Goal: Task Accomplishment & Management: Complete application form

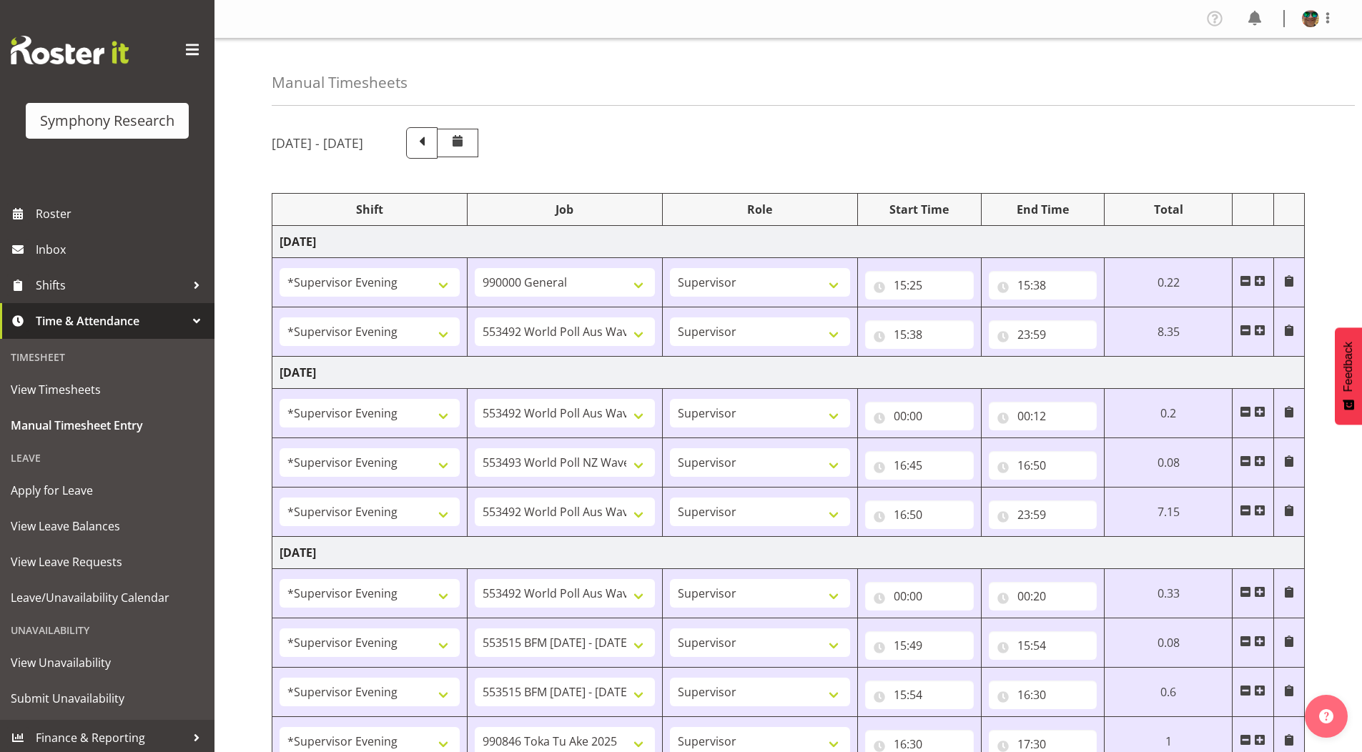
select select "4583"
select select "743"
select select "4583"
select select "10499"
select select "4583"
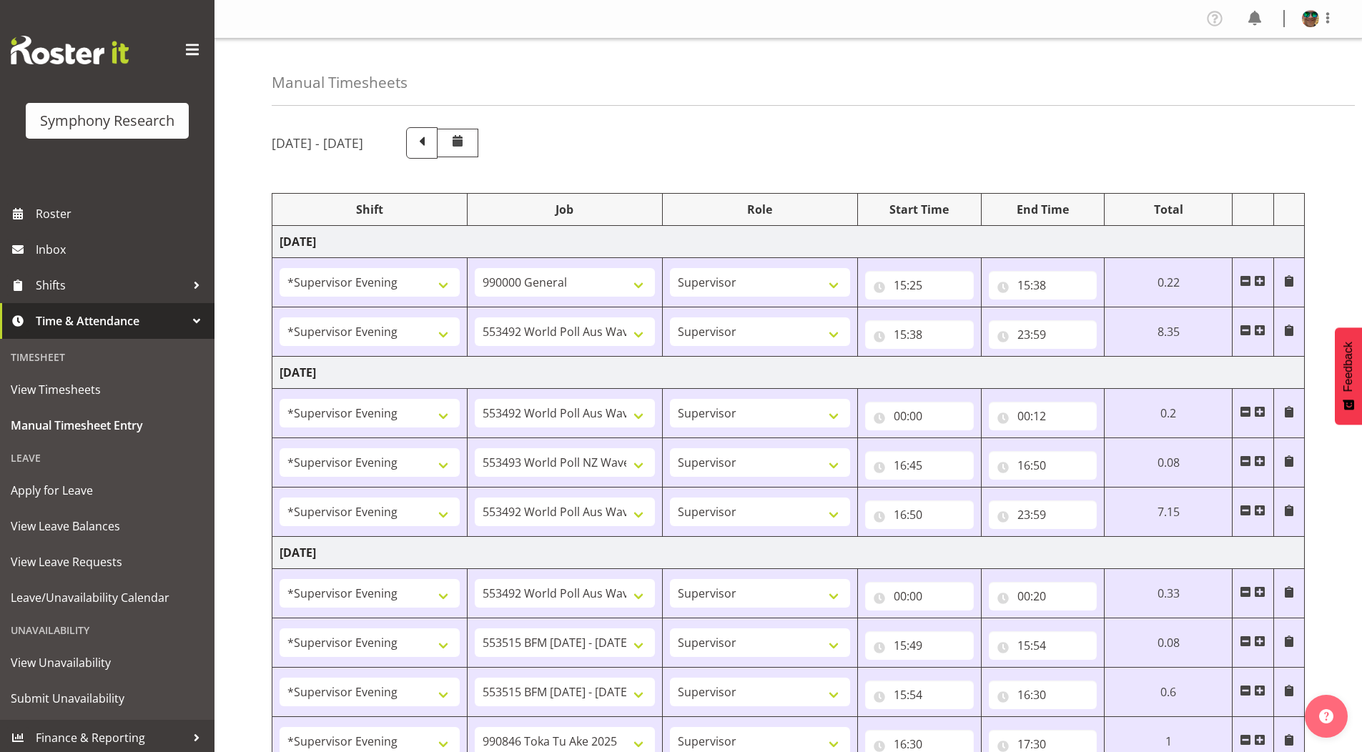
select select "10499"
select select "4583"
select select "10527"
select select "4583"
select select "10499"
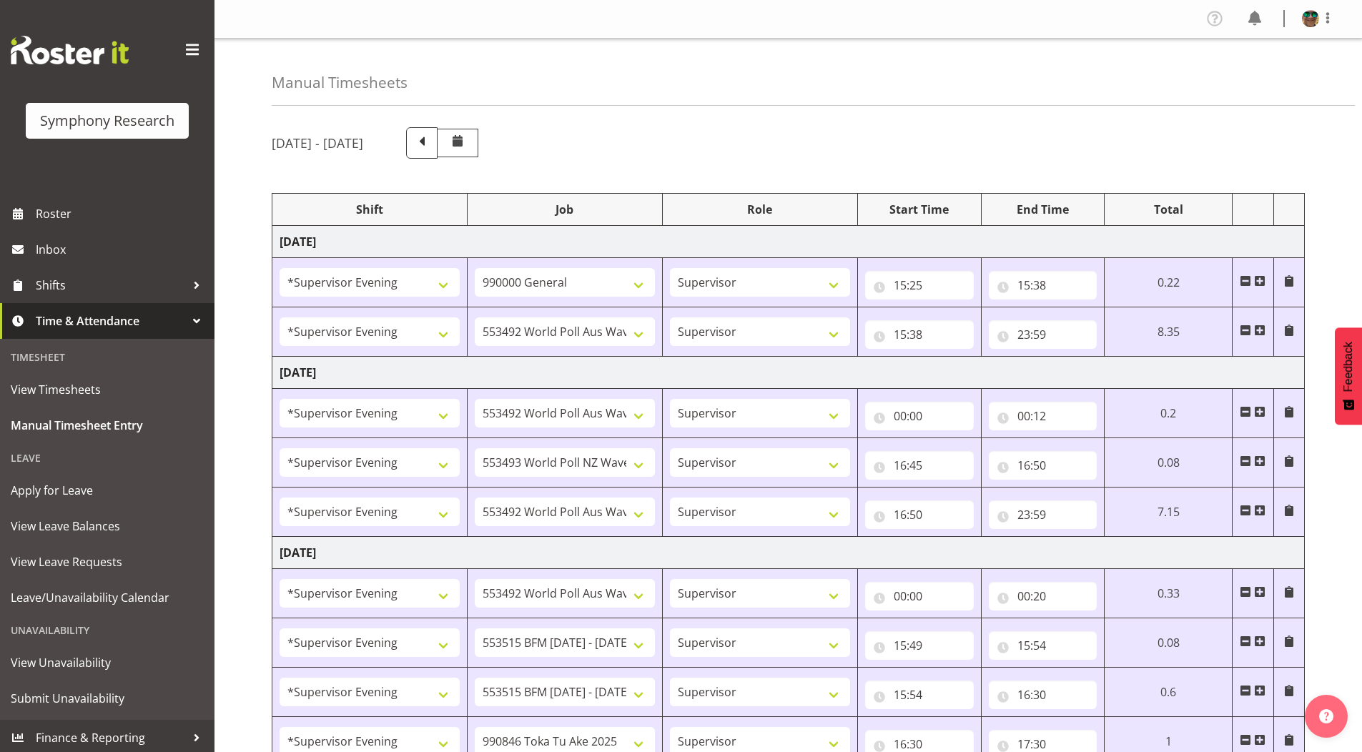
select select "4583"
select select "10499"
select select "4583"
select select "10731"
select select "4583"
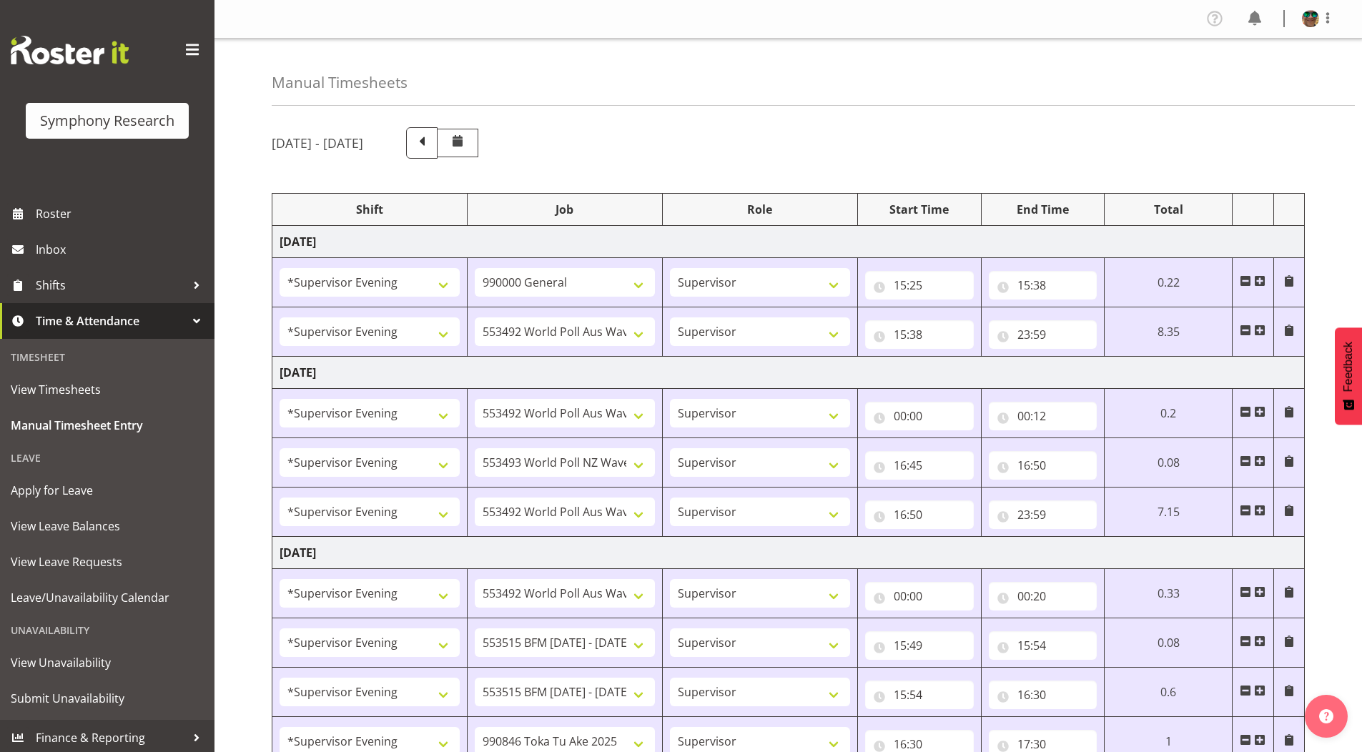
select select "10731"
select select "4583"
select select "9426"
select select "4583"
select select "10633"
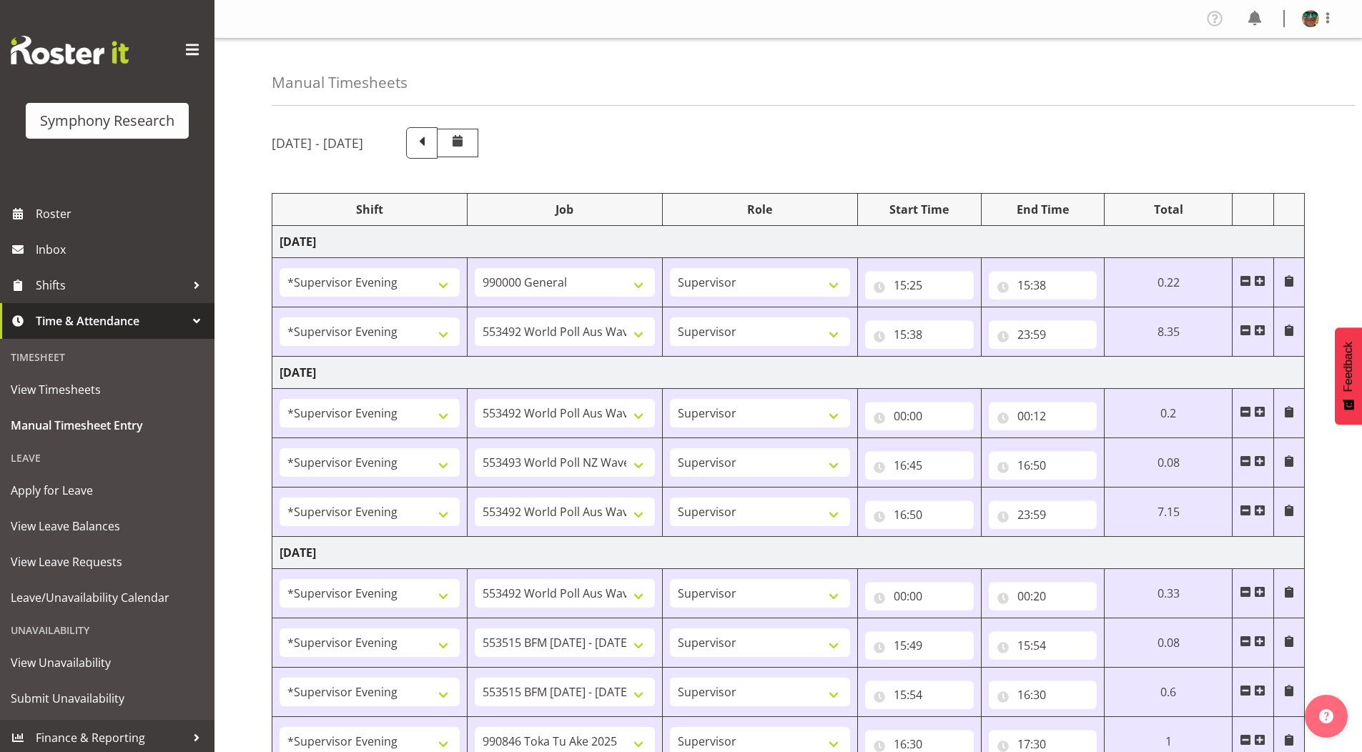
select select "4583"
select select "10730"
select select "4583"
select select "10575"
select select "4583"
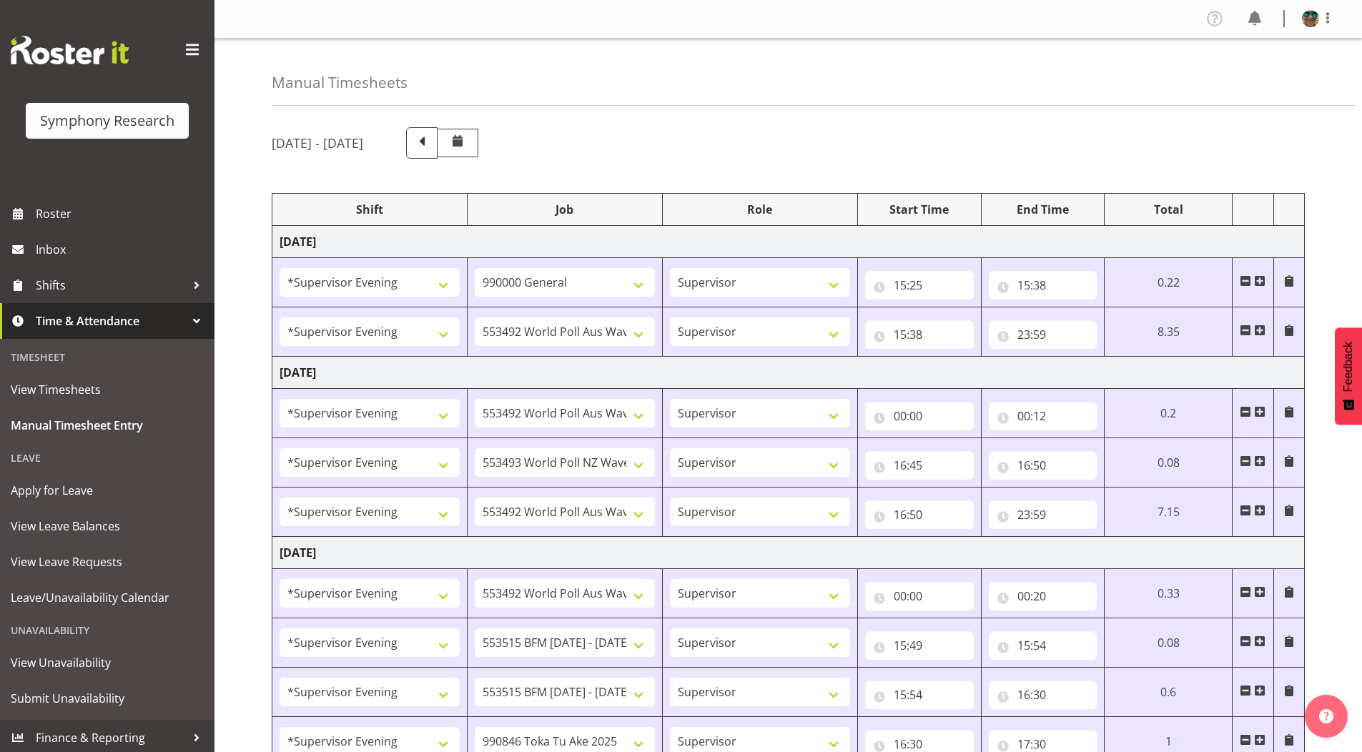
select select "743"
select select "4583"
select select "10731"
select select "4583"
select select "10731"
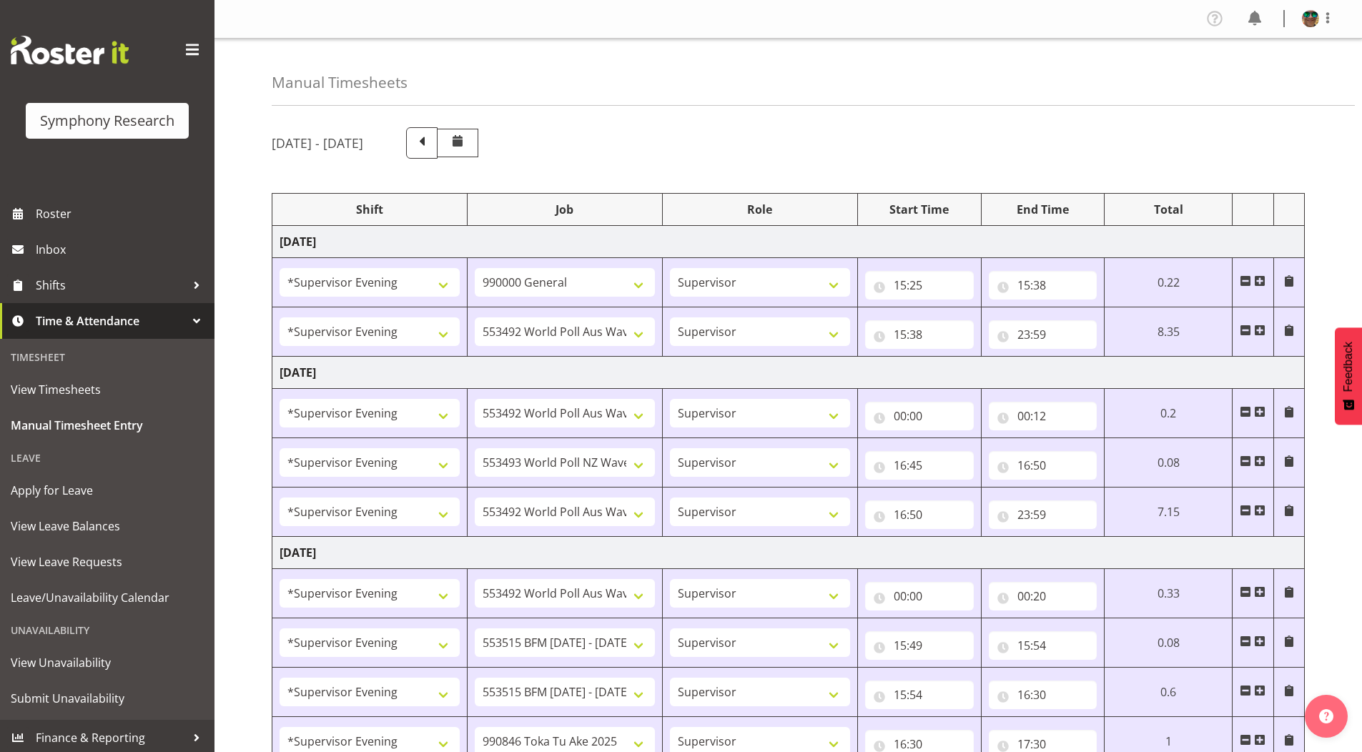
select select "4583"
select select "9426"
select select "4583"
select select "10730"
select select "4583"
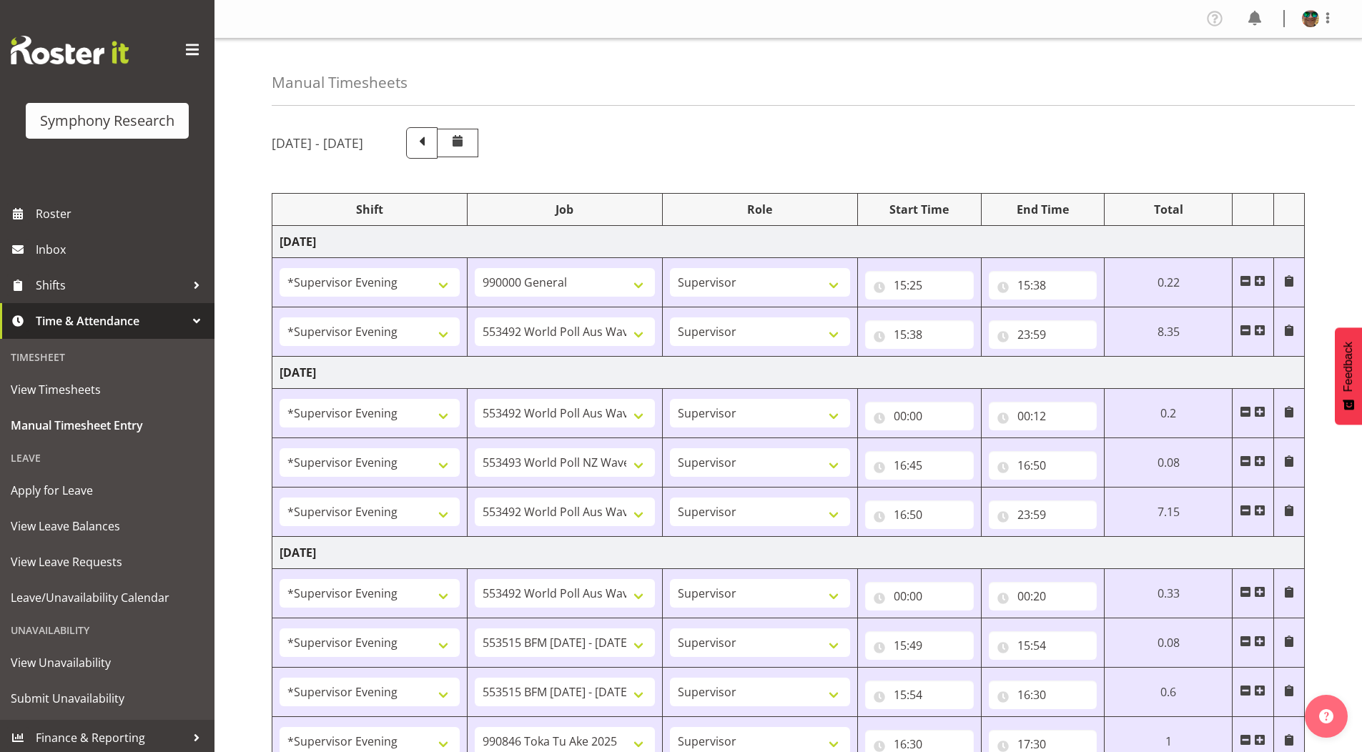
select select "10575"
select select "4583"
select select "9426"
select select "4583"
select select "10731"
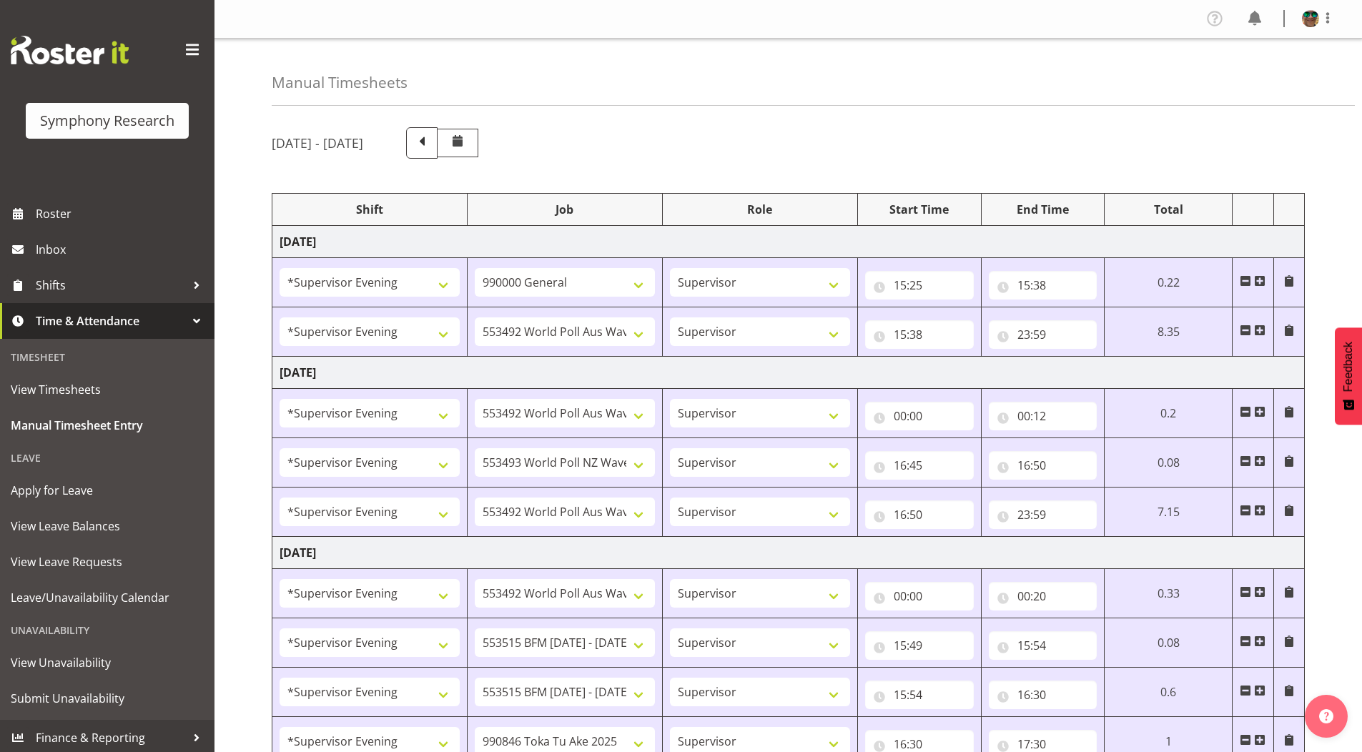
select select "4583"
select select "10731"
select select "4583"
select select "10730"
select select "4583"
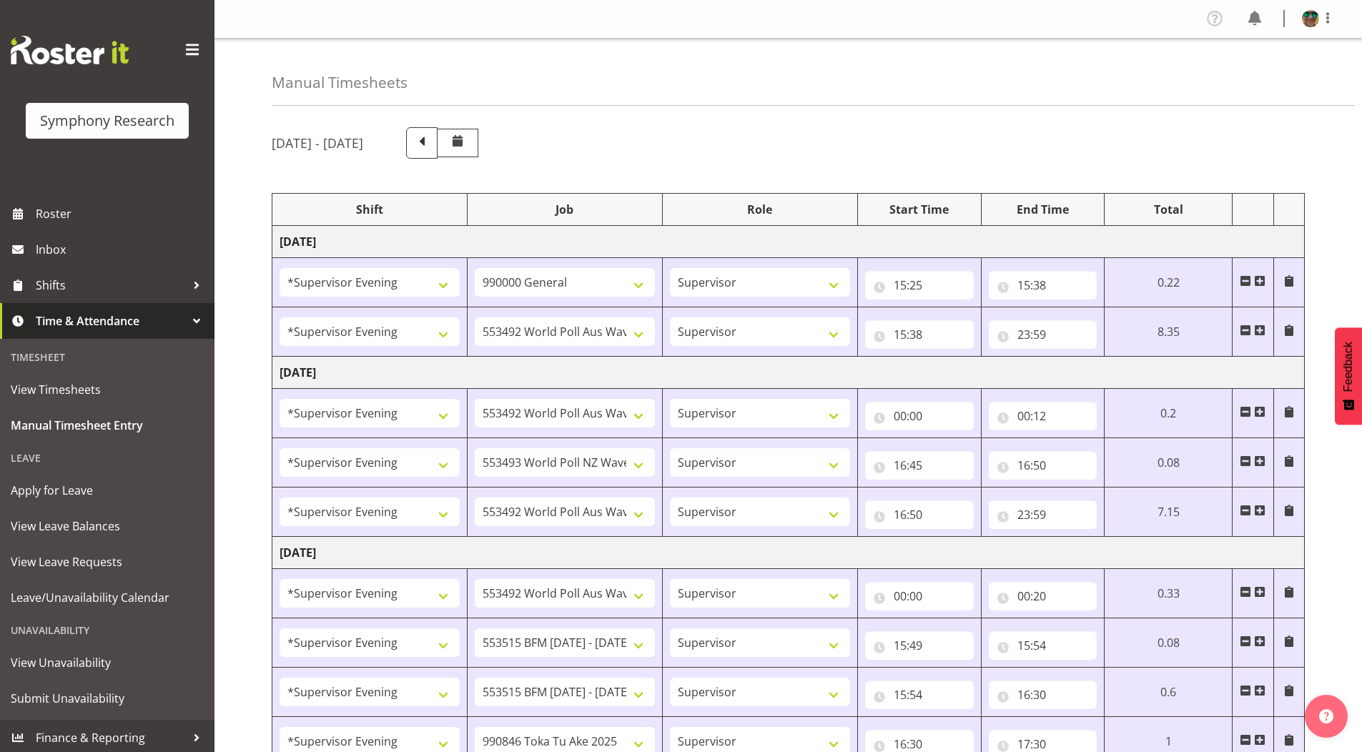
select select "9426"
select select "19170"
select select "9426"
select select "19170"
select select "10731"
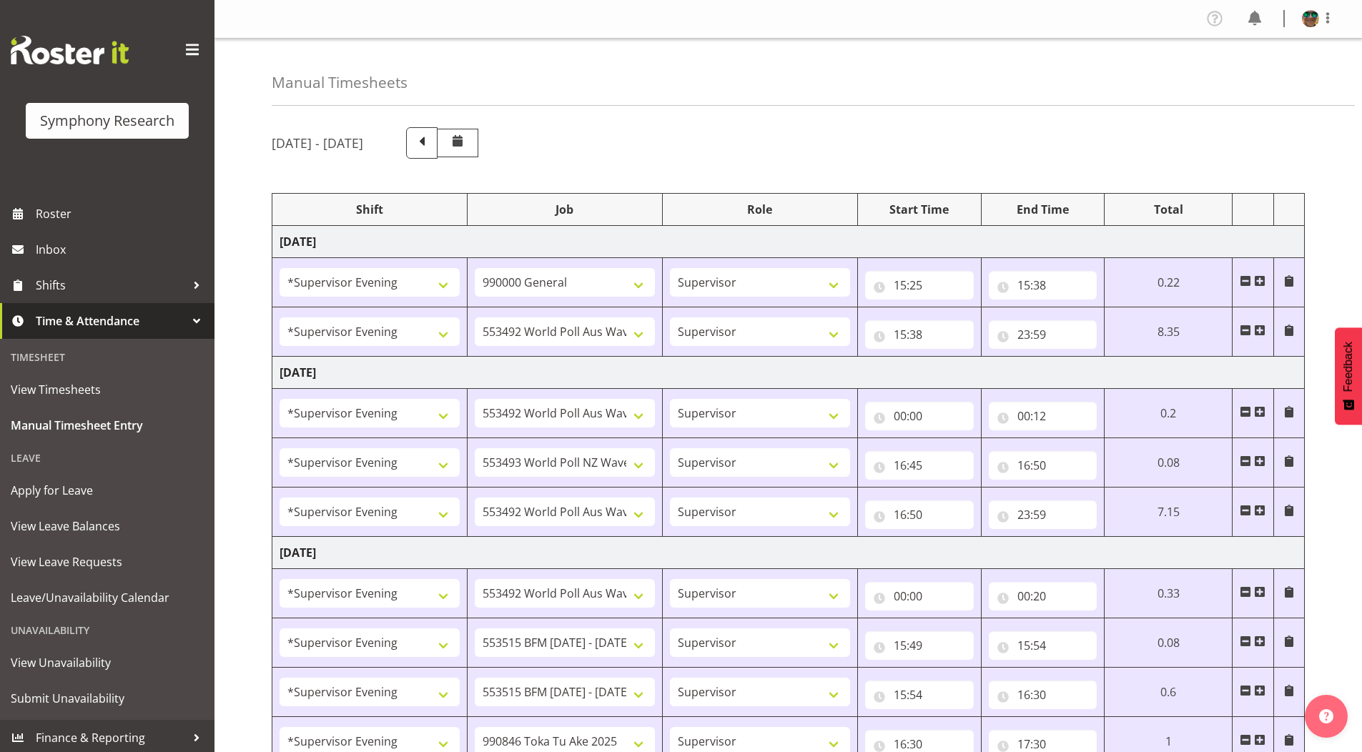
select select "19170"
select select "10731"
select select "19170"
select select "10730"
select select "19170"
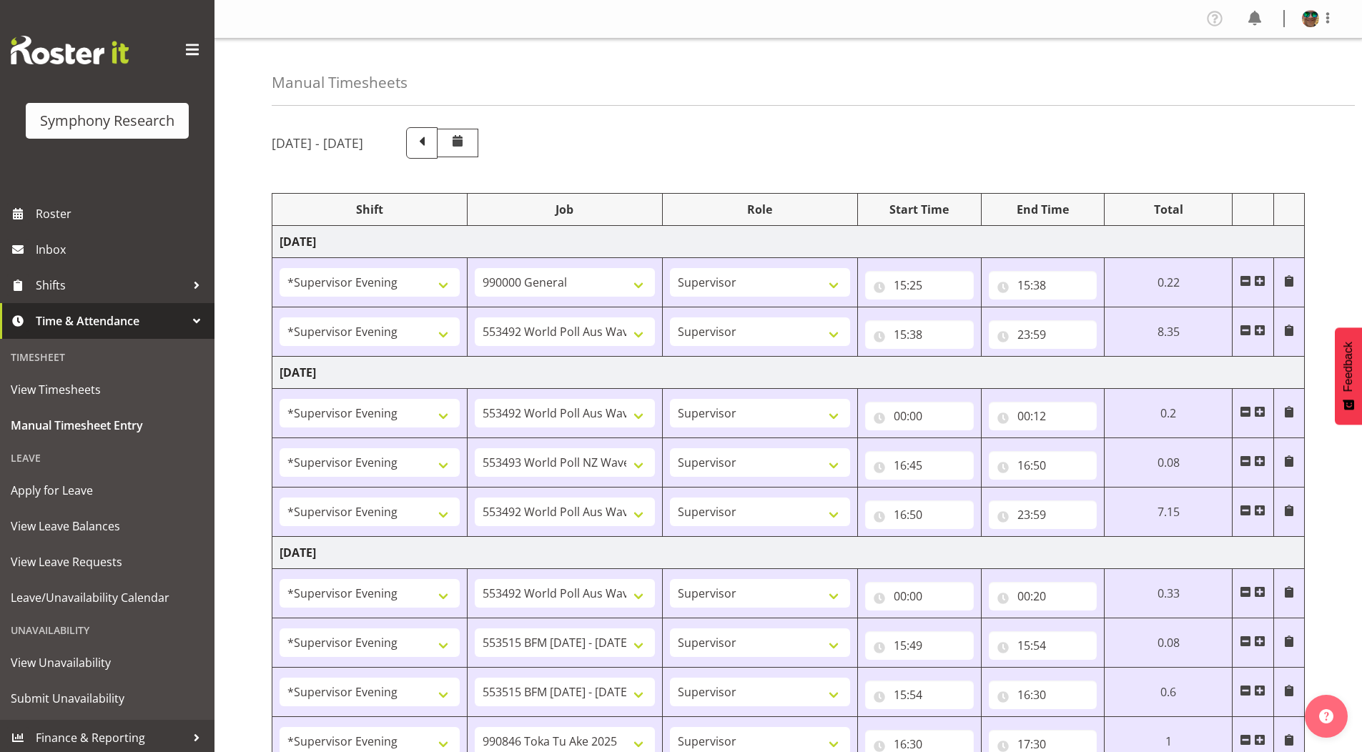
select select "10732"
select select "19170"
select select "10499"
select select "19170"
select select "10575"
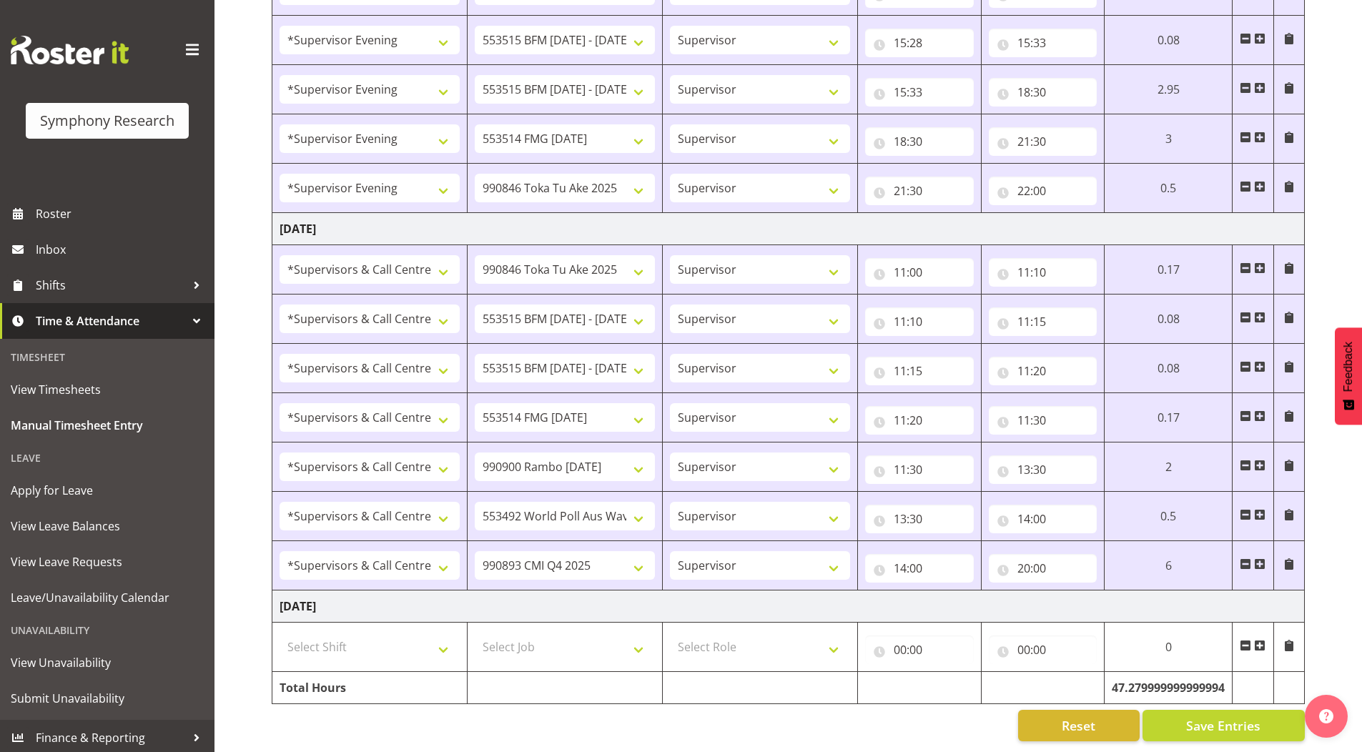
scroll to position [1319, 0]
click at [1038, 558] on input "20:00" at bounding box center [1043, 568] width 109 height 29
click at [1121, 594] on select "00 01 02 03 04 05 06 07 08 09 10 11 12 13 14 15 16 17 18 19 20 21 22 23 24 25 2…" at bounding box center [1124, 605] width 32 height 29
select select "24"
click at [1111, 591] on select "00 01 02 03 04 05 06 07 08 09 10 11 12 13 14 15 16 17 18 19 20 21 22 23 24 25 2…" at bounding box center [1124, 605] width 32 height 29
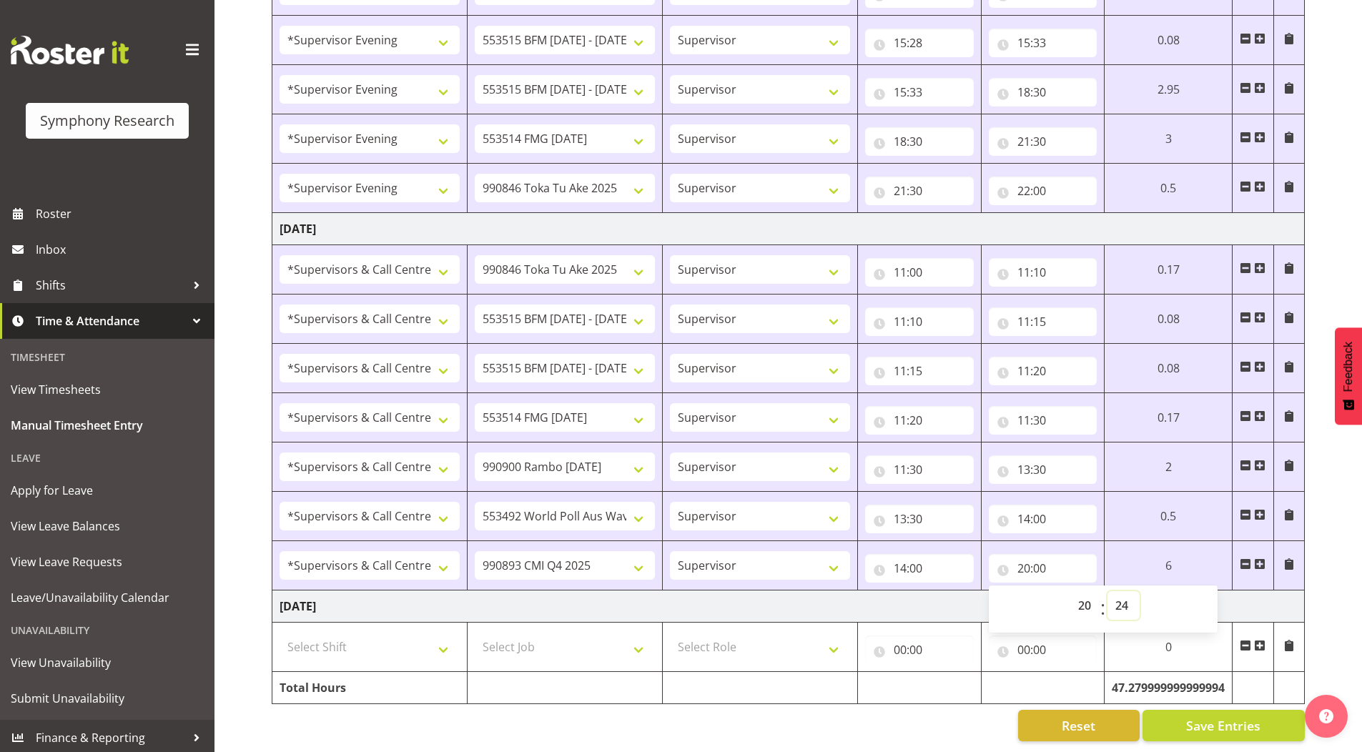
type input "20:24"
click at [1288, 558] on span at bounding box center [1288, 563] width 11 height 11
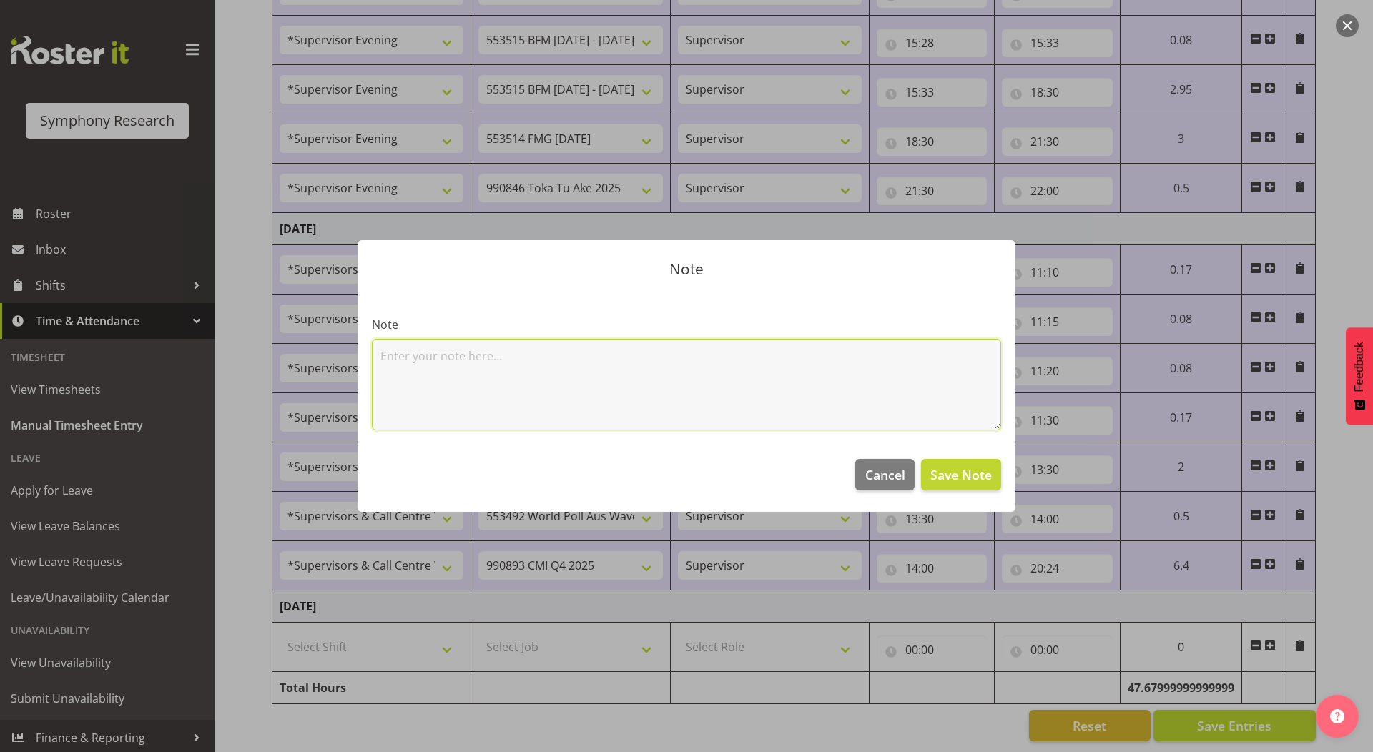
click at [478, 363] on textarea at bounding box center [686, 385] width 629 height 92
type textarea "2 Vals"
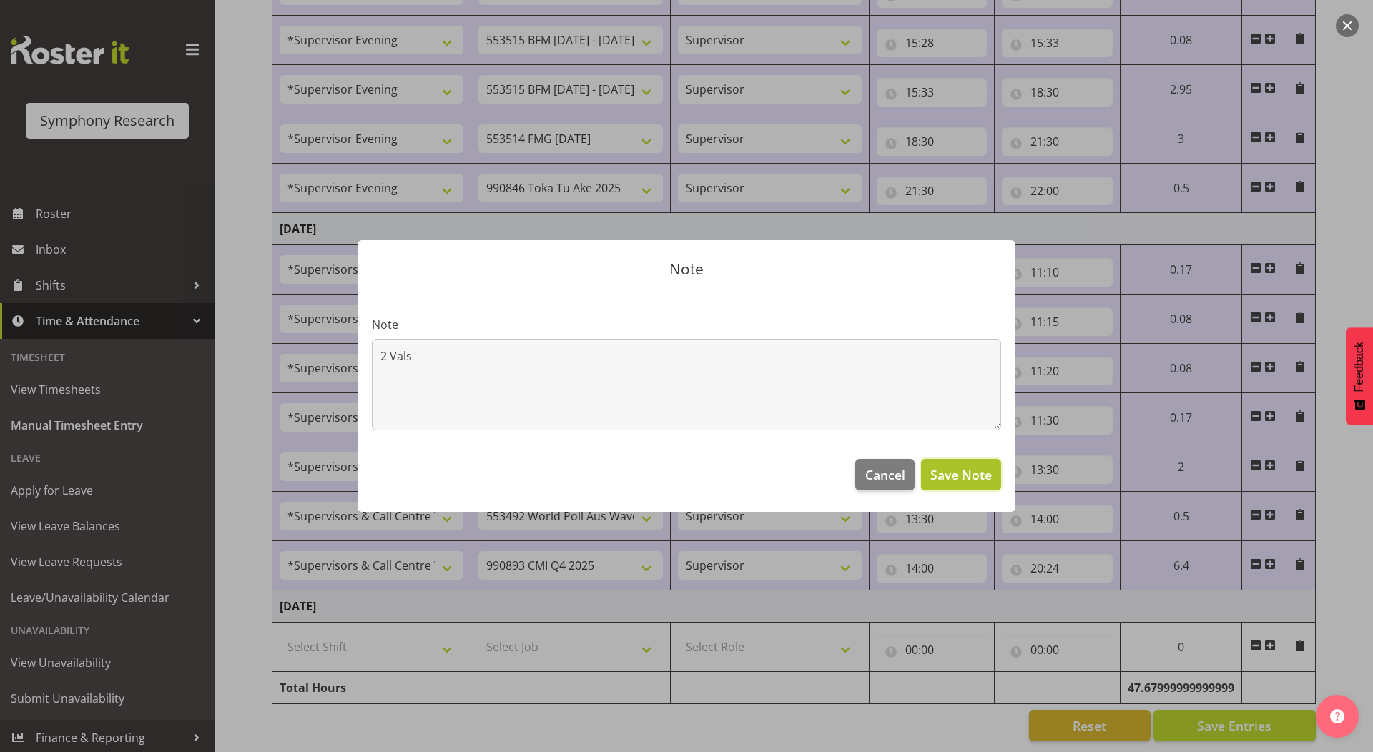
click at [947, 479] on span "Save Note" at bounding box center [960, 474] width 61 height 19
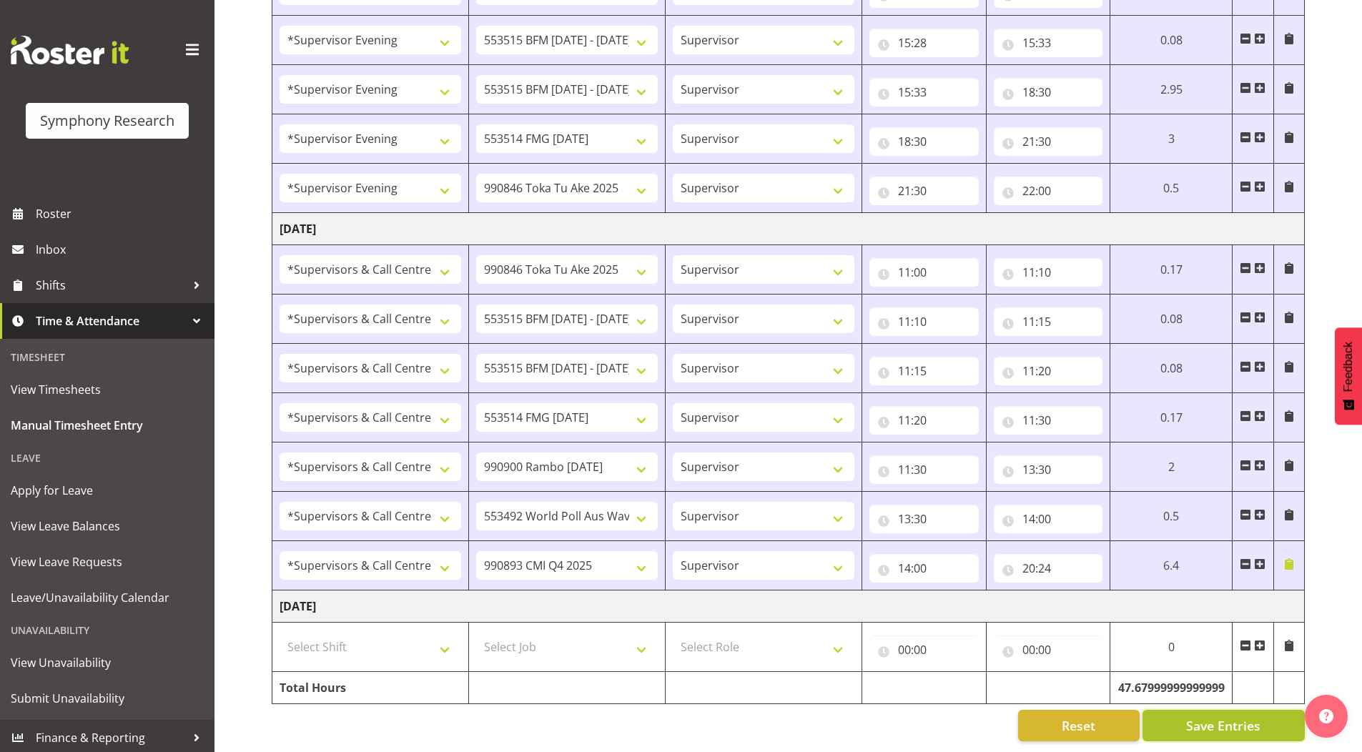
click at [1200, 719] on span "Save Entries" at bounding box center [1223, 725] width 74 height 19
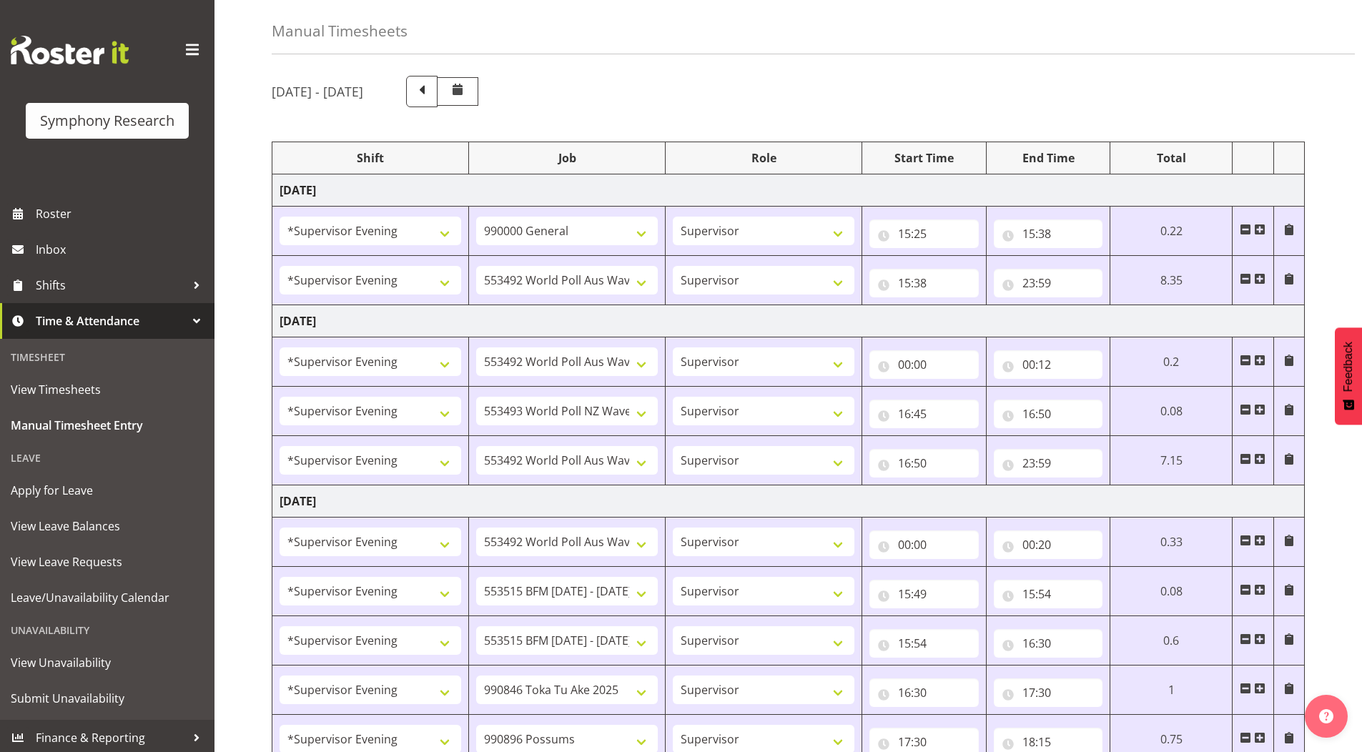
scroll to position [0, 0]
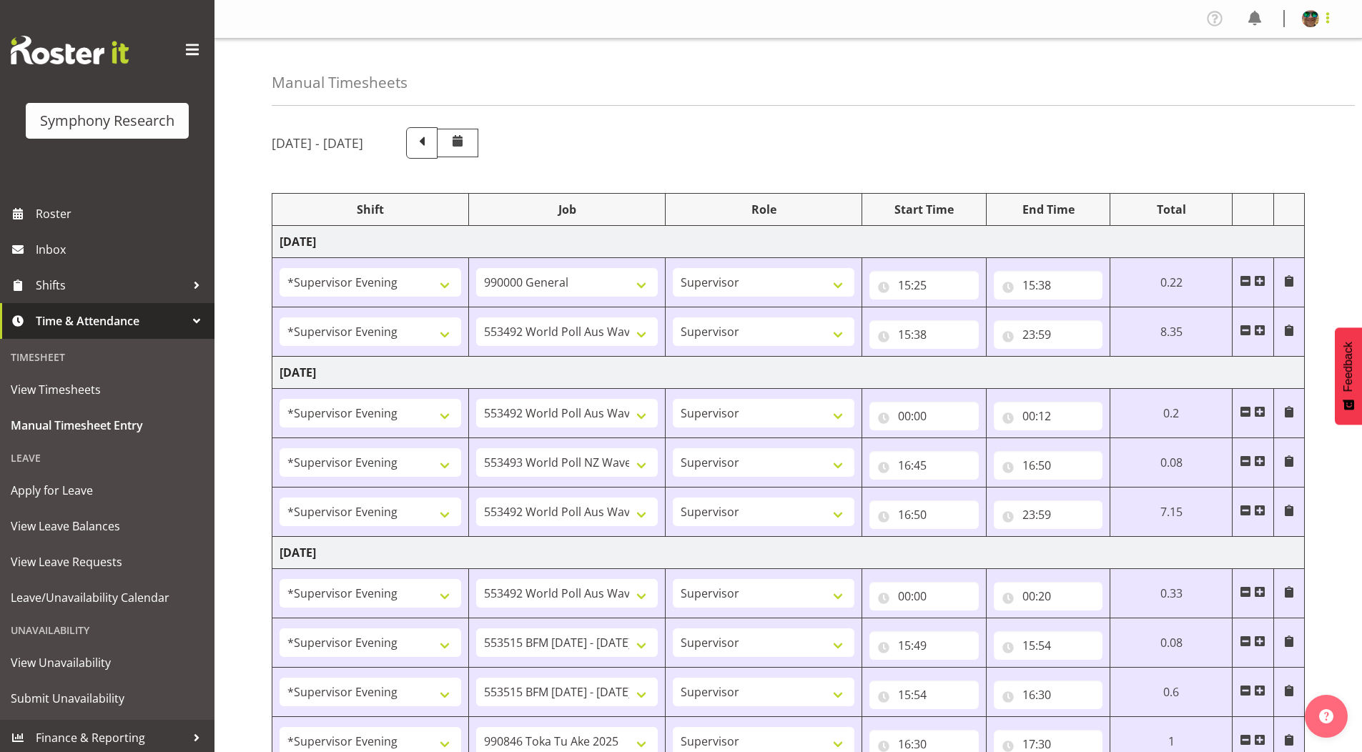
click at [1329, 23] on span at bounding box center [1327, 17] width 17 height 17
click at [1274, 69] on link "Log Out" at bounding box center [1267, 75] width 137 height 26
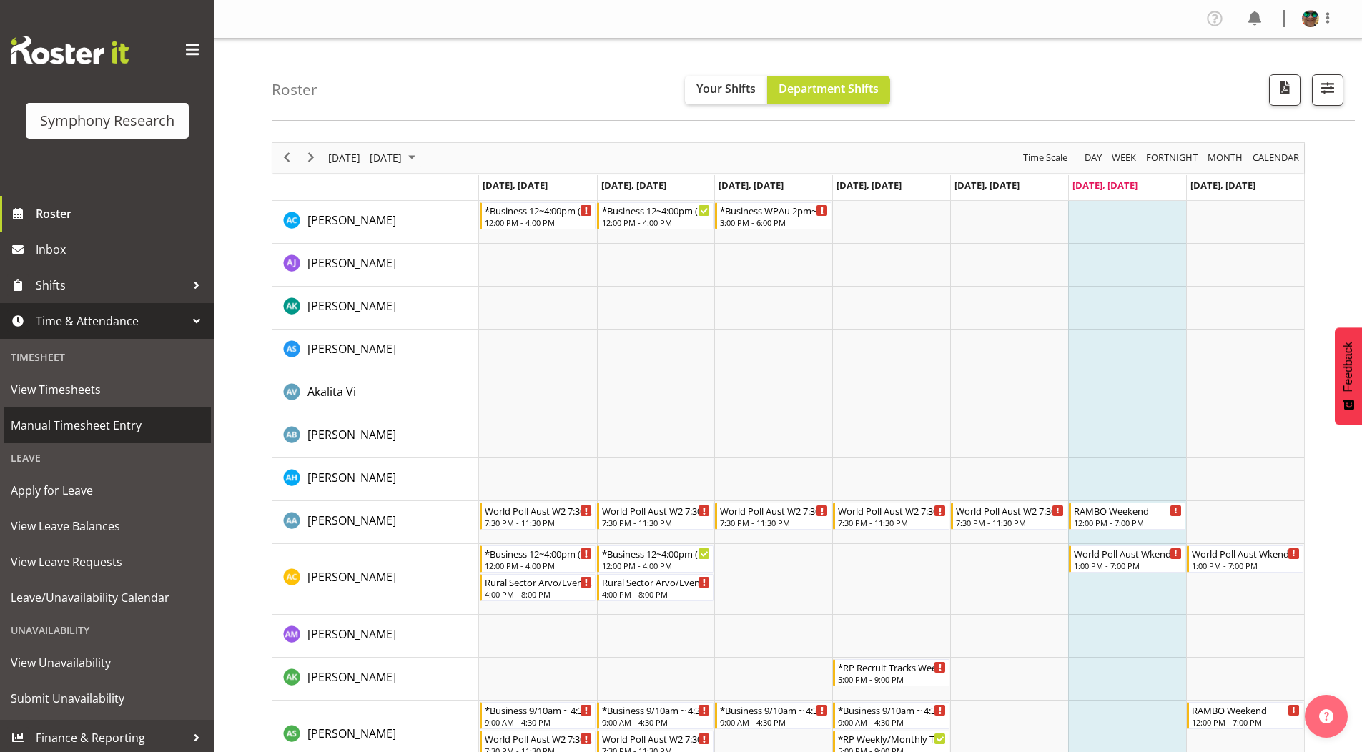
click at [99, 425] on span "Manual Timesheet Entry" at bounding box center [107, 425] width 193 height 21
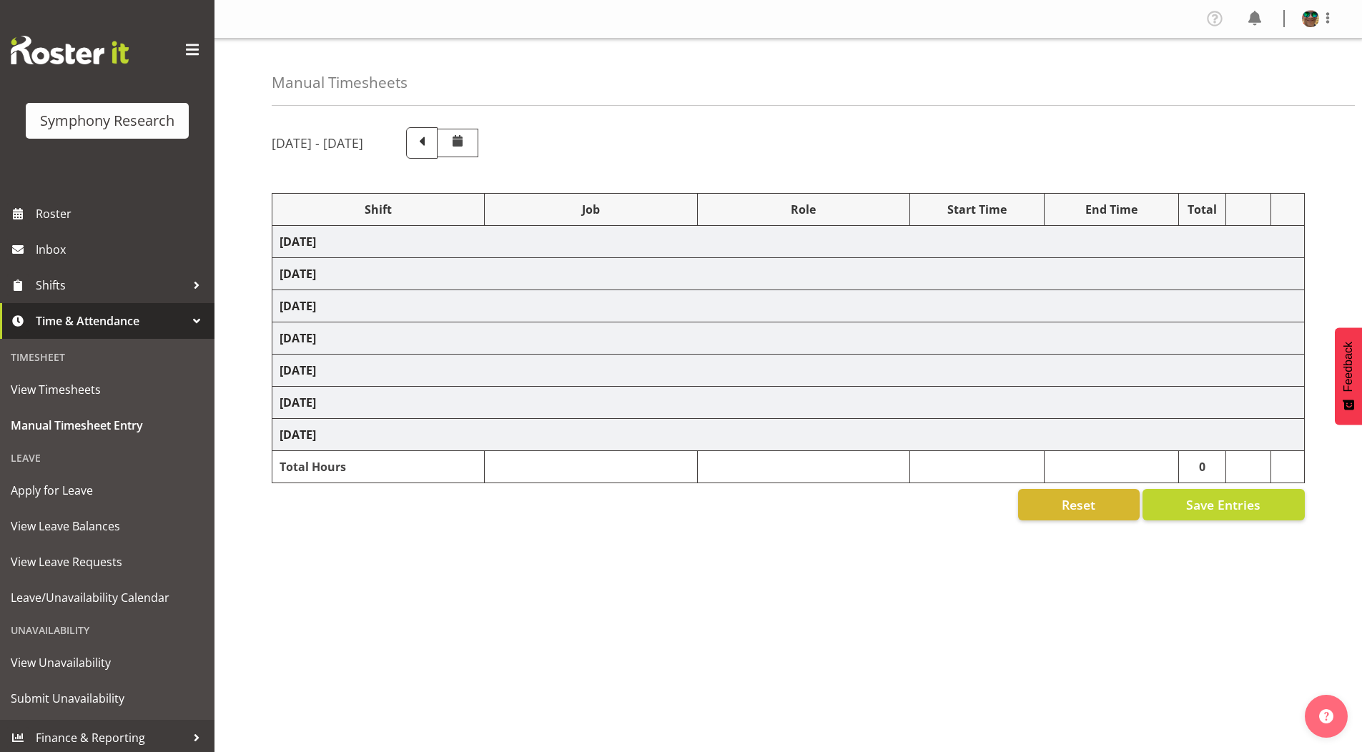
select select "4583"
select select "743"
select select "4583"
select select "10499"
select select "4583"
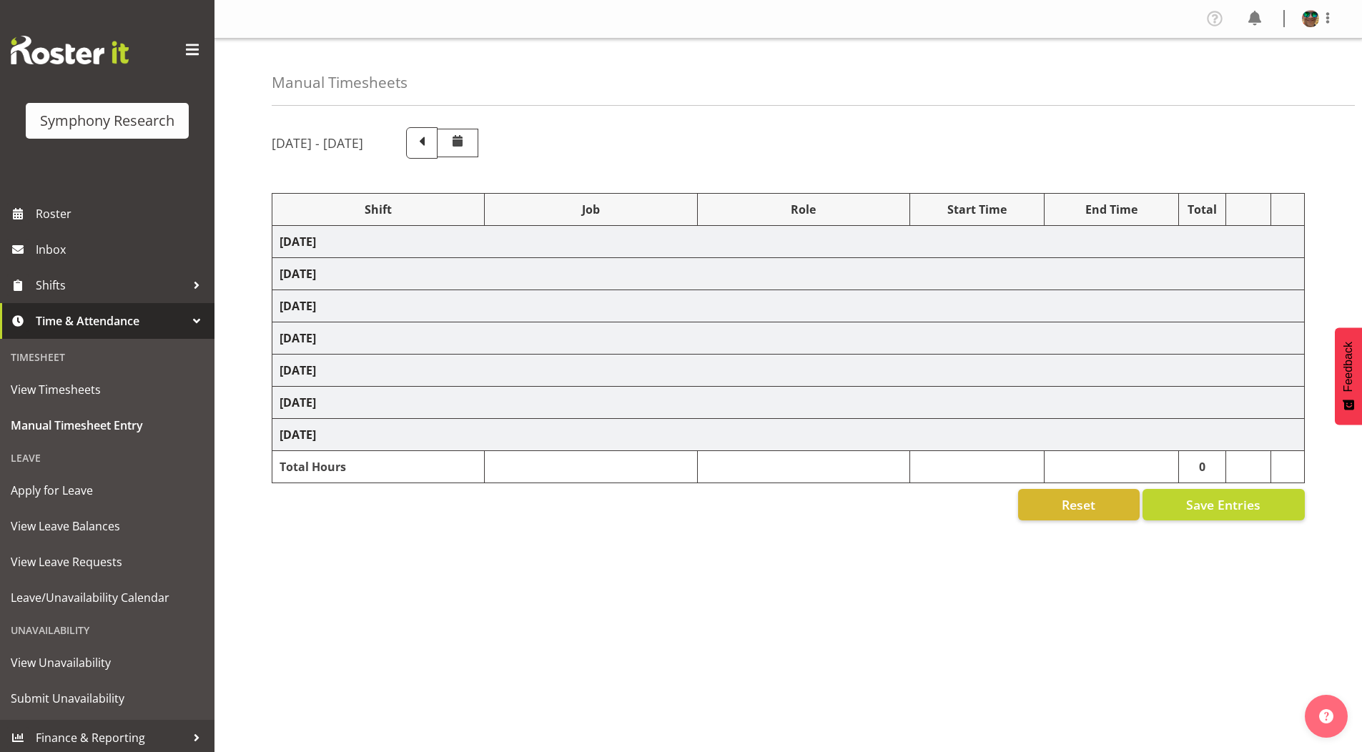
select select "10499"
select select "4583"
select select "10527"
select select "4583"
select select "10499"
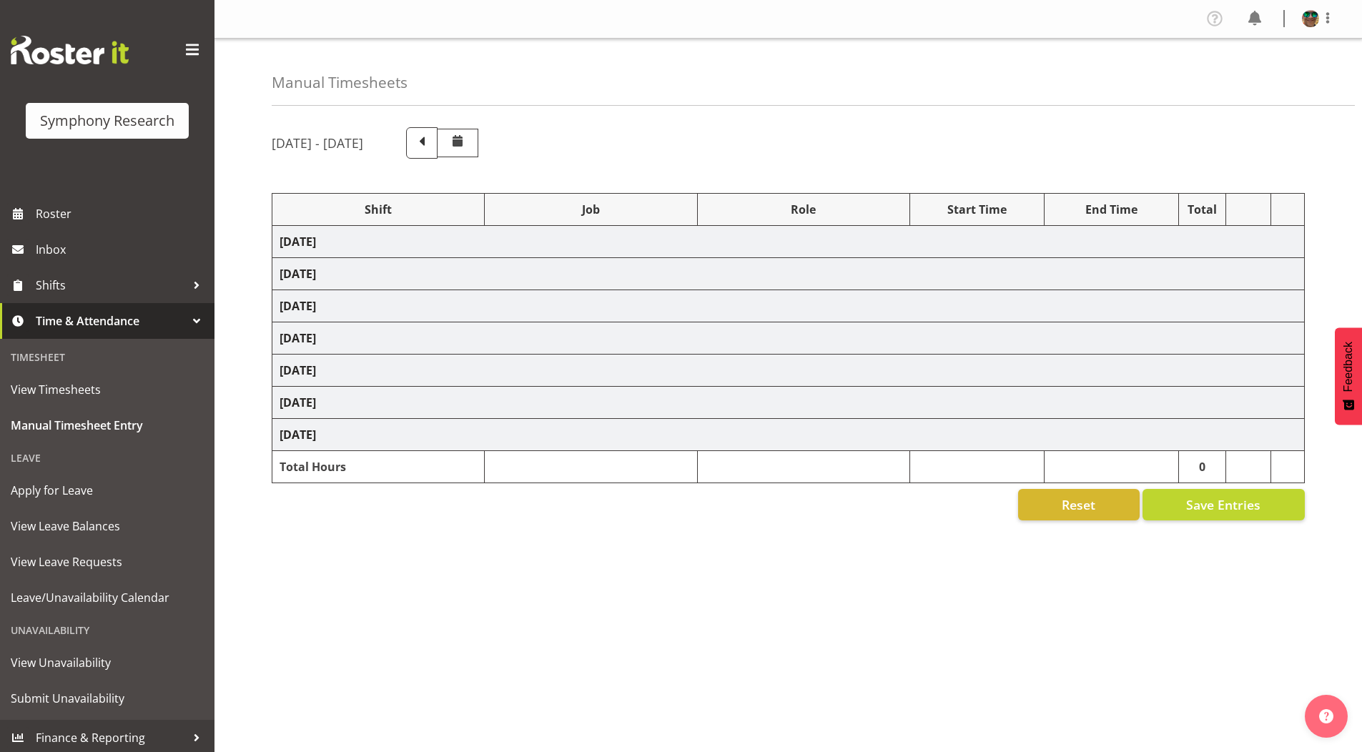
select select "4583"
select select "10499"
select select "4583"
select select "10731"
select select "4583"
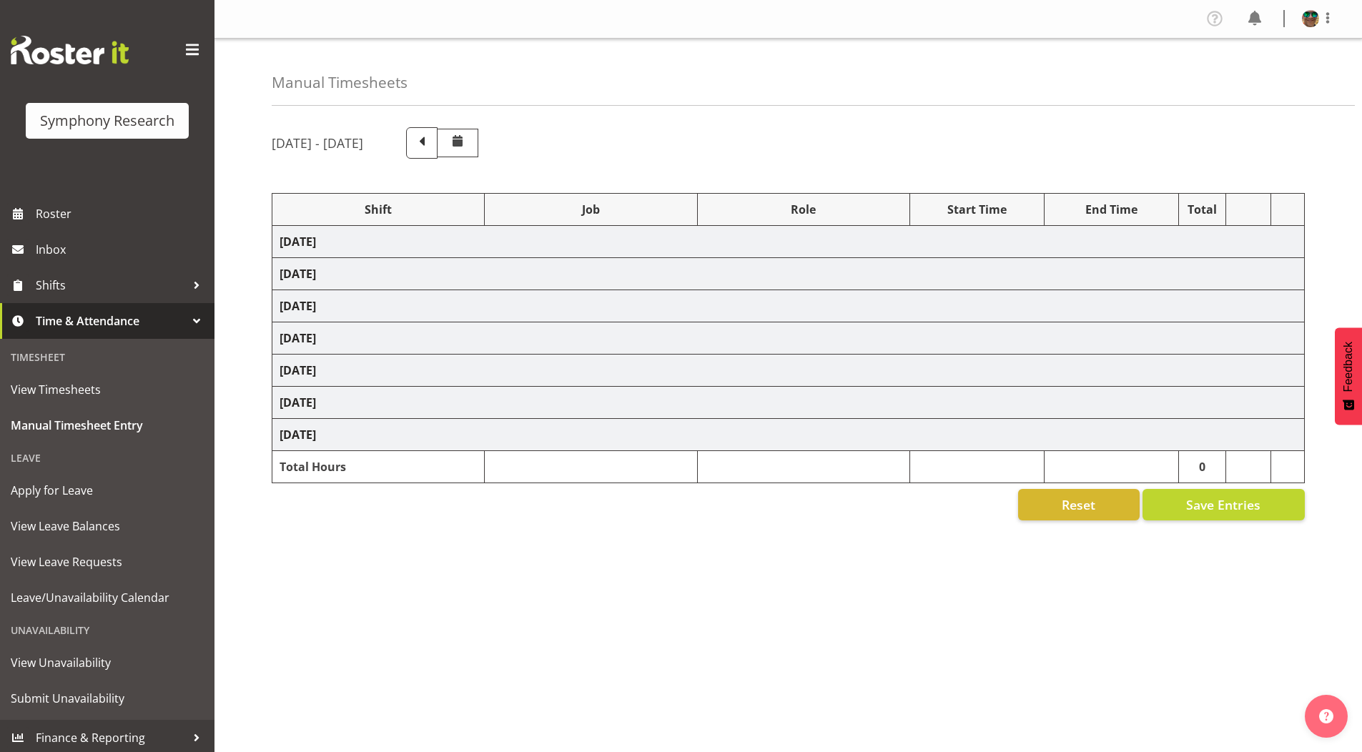
select select "10731"
select select "4583"
select select "9426"
select select "4583"
select select "10633"
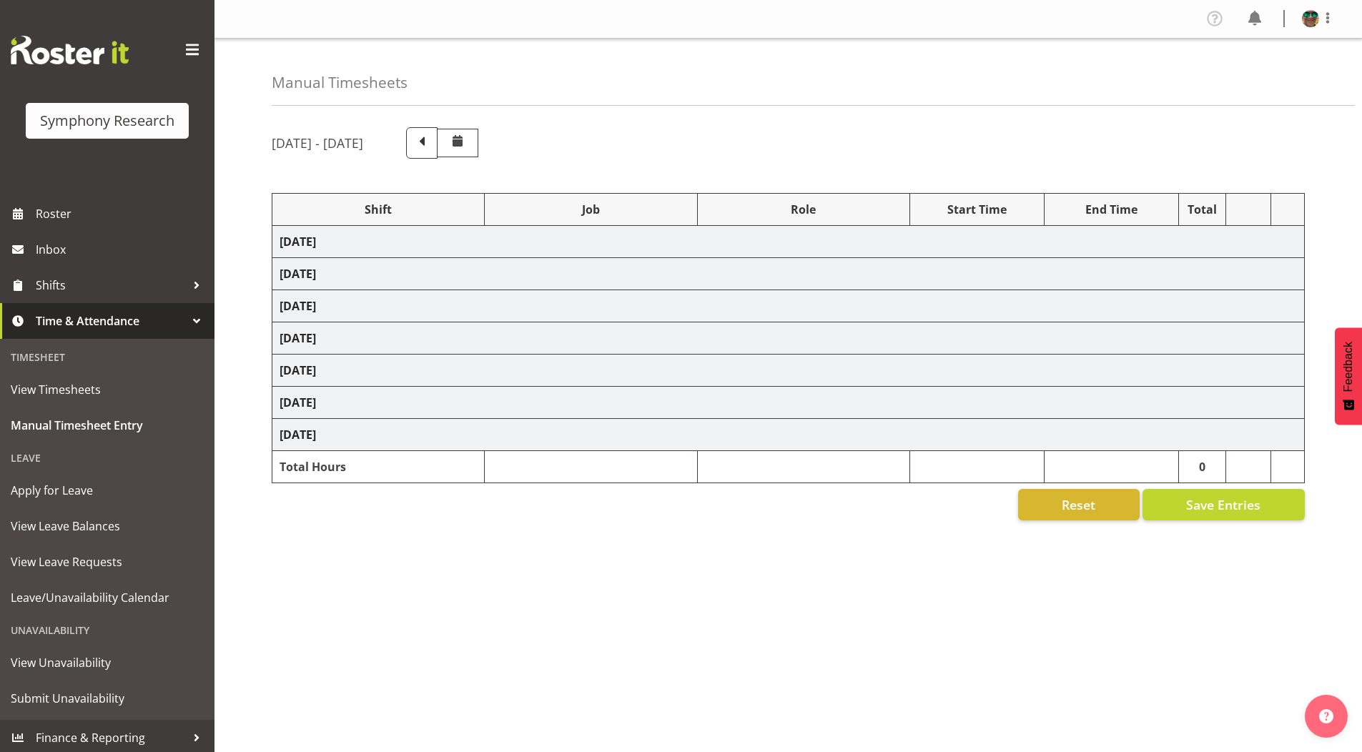
select select "4583"
select select "10730"
select select "4583"
select select "10575"
select select "4583"
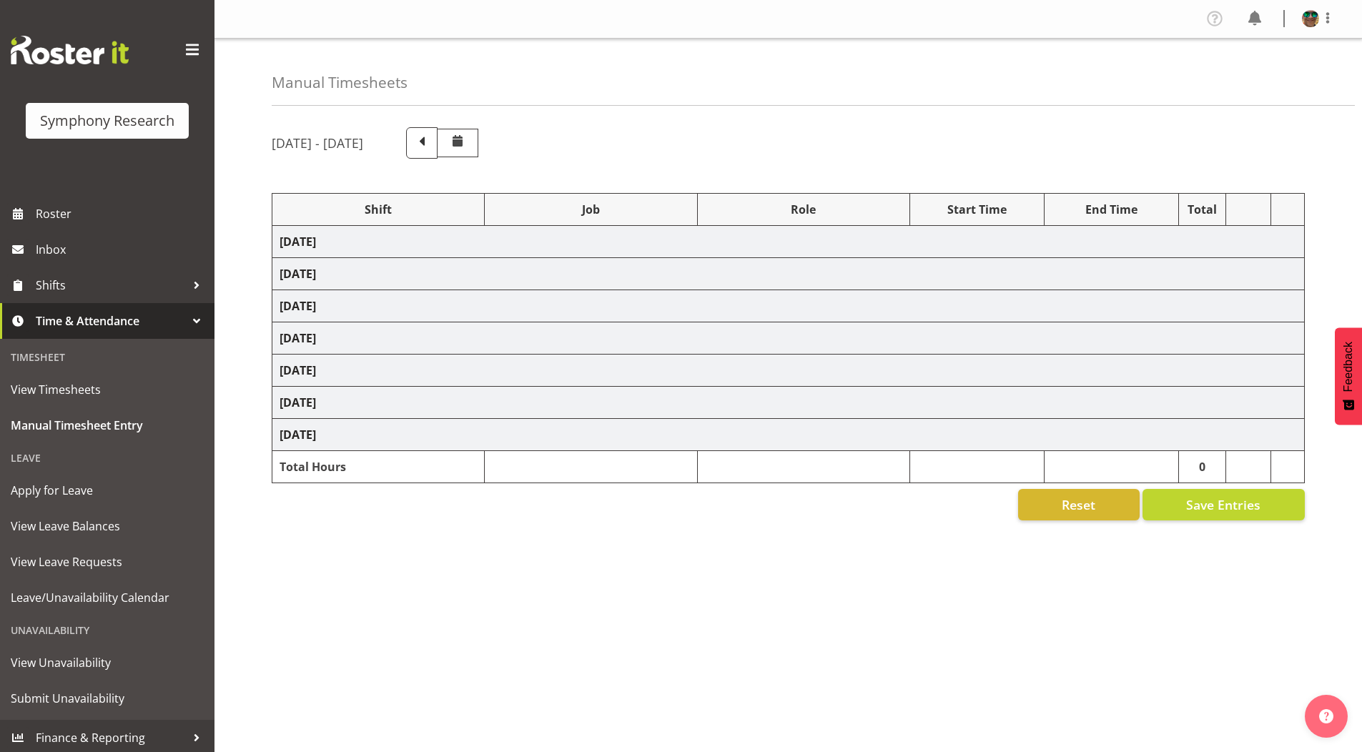
select select "743"
select select "4583"
select select "10731"
select select "4583"
select select "10731"
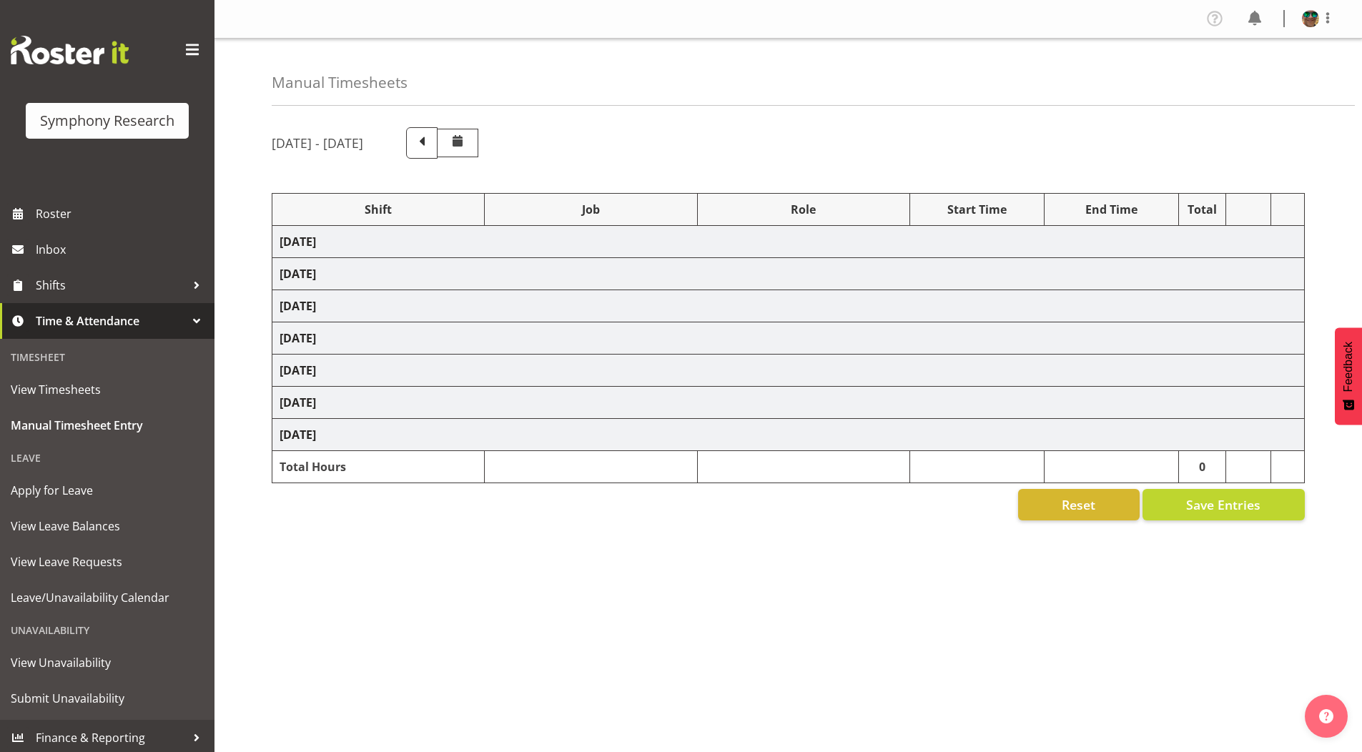
select select "4583"
select select "9426"
select select "4583"
select select "10730"
select select "4583"
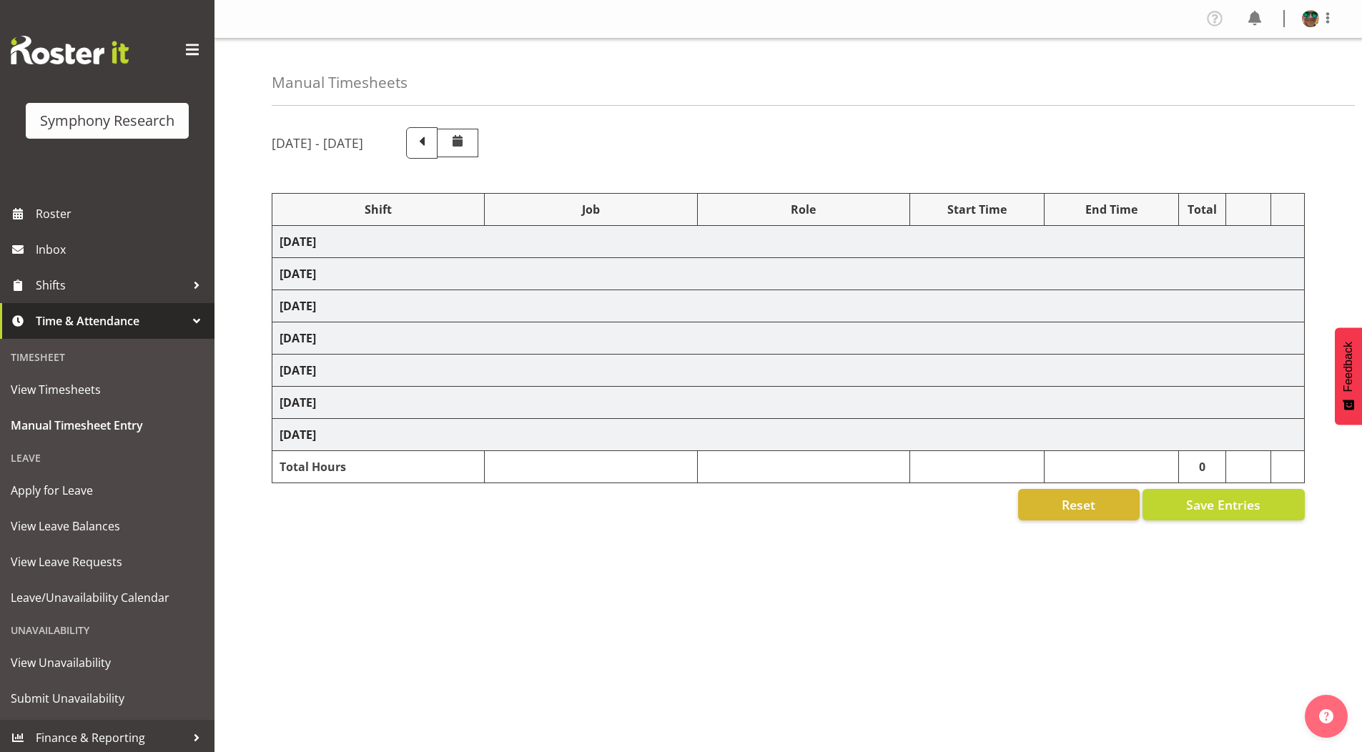
select select "10575"
select select "4583"
select select "9426"
select select "4583"
select select "10731"
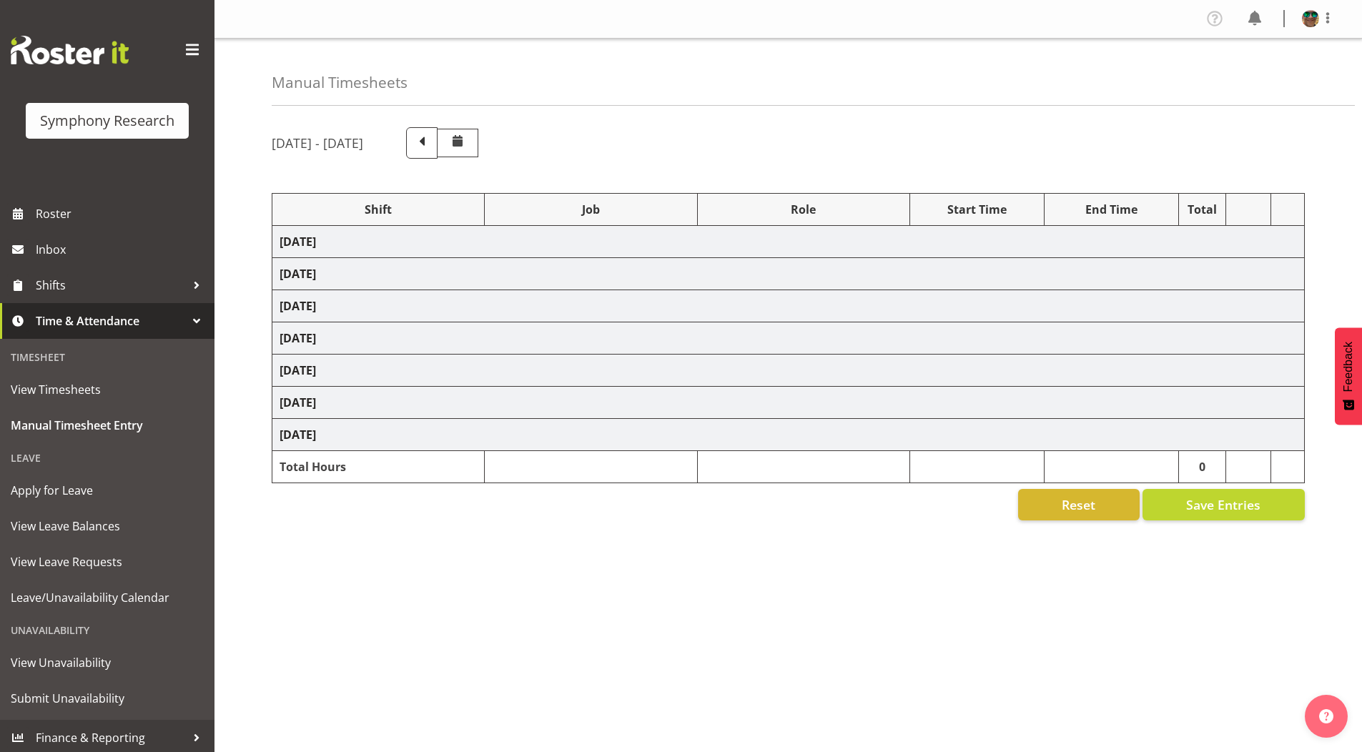
select select "4583"
select select "10731"
select select "4583"
select select "10730"
select select "4583"
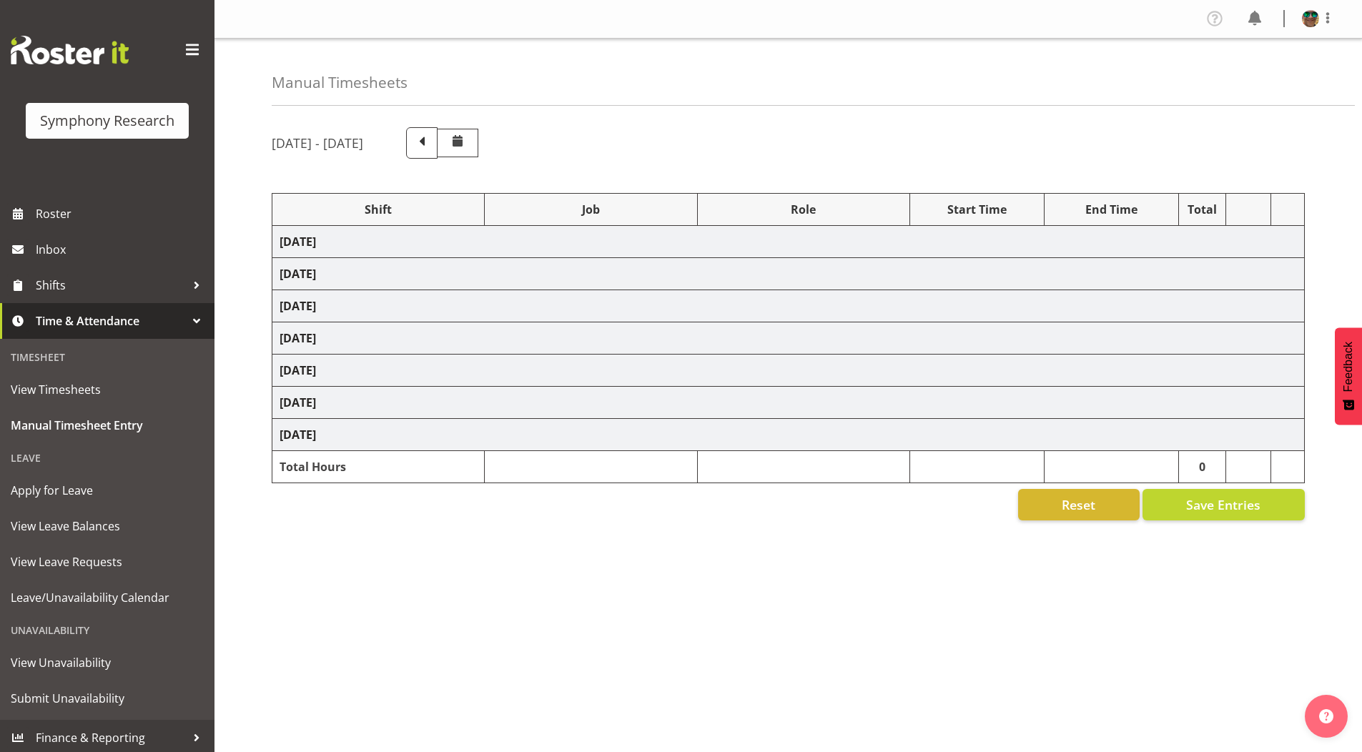
select select "9426"
select select "19170"
select select "9426"
select select "19170"
select select "10731"
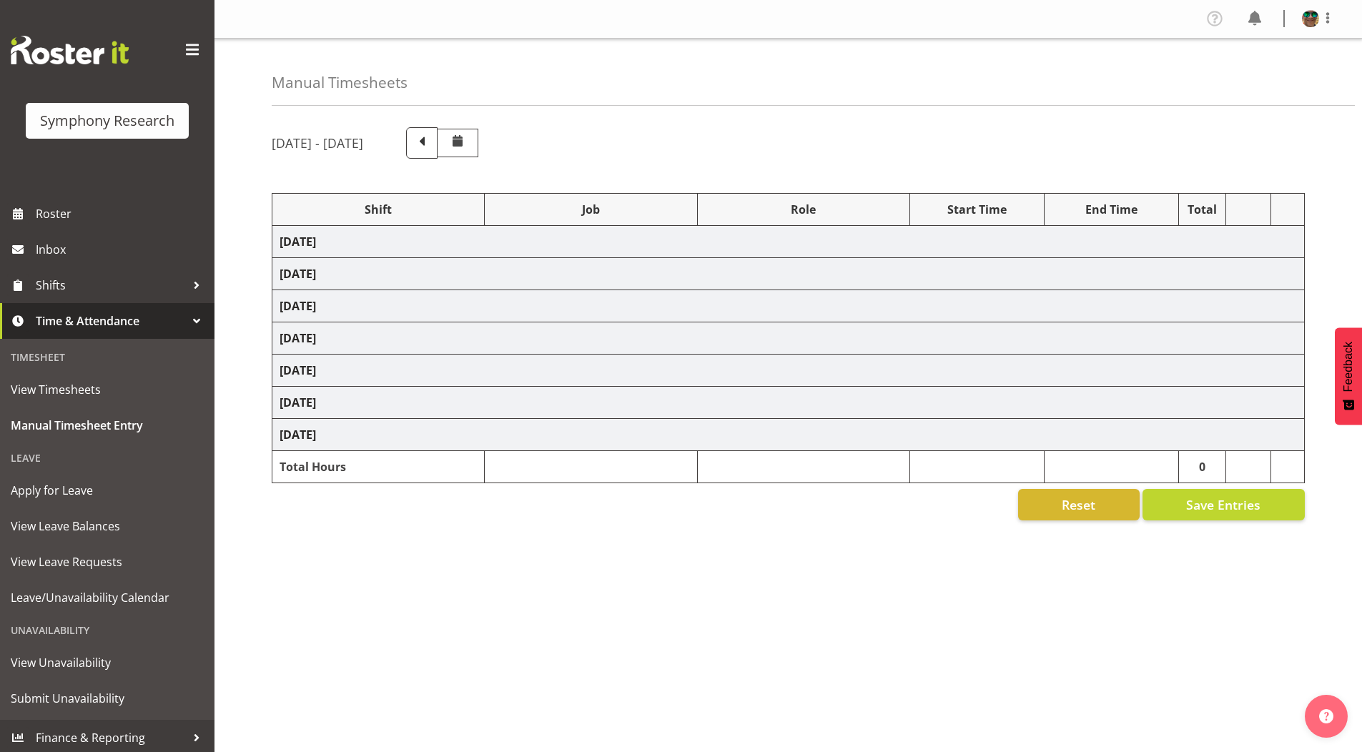
select select "19170"
select select "10731"
select select "19170"
select select "10730"
select select "19170"
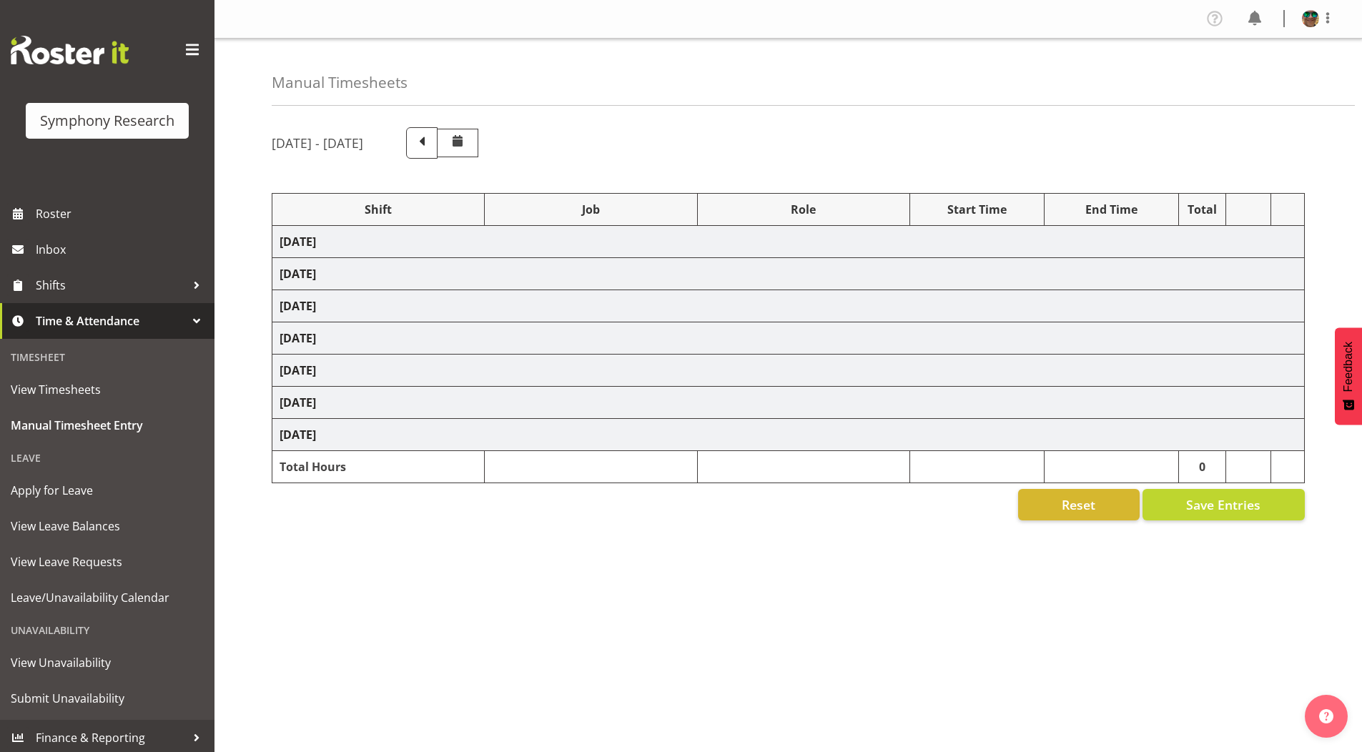
select select "10732"
select select "19170"
select select "10499"
select select "19170"
select select "10575"
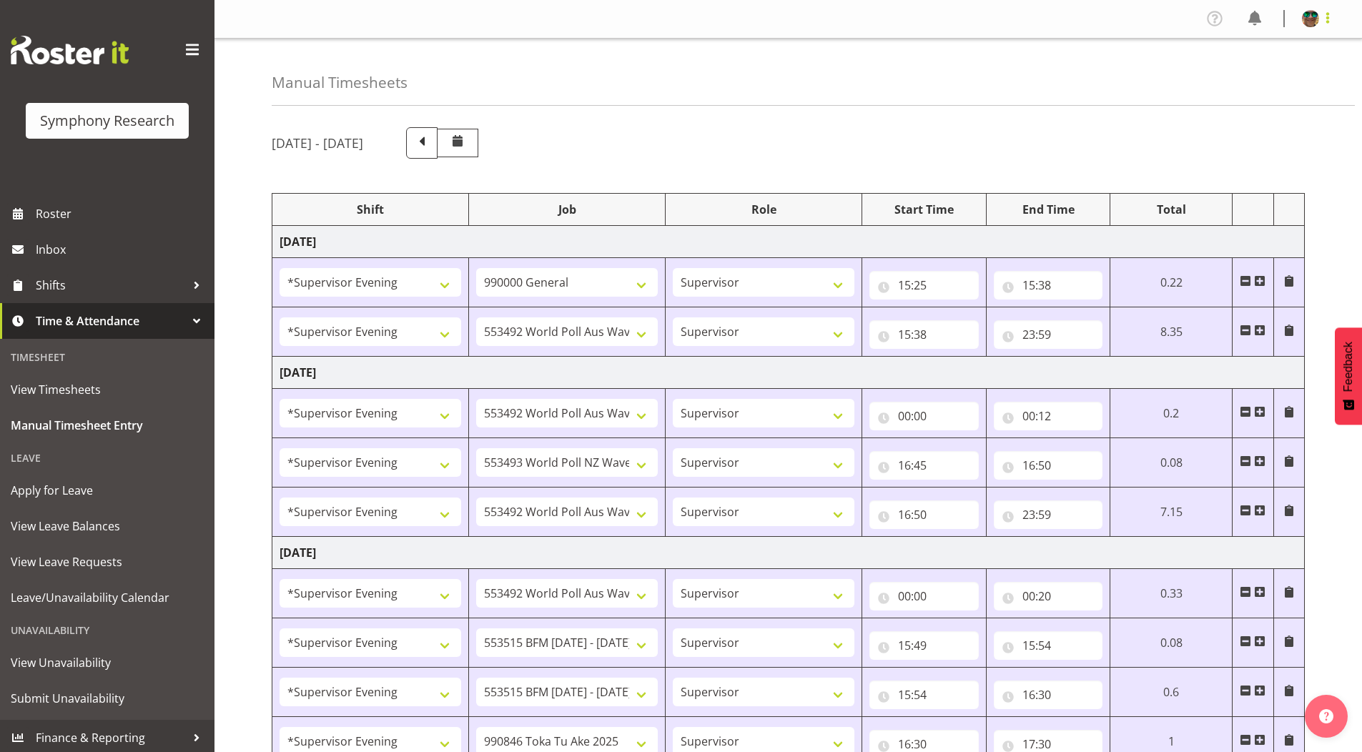
click at [1331, 17] on span at bounding box center [1327, 17] width 17 height 17
click at [1276, 74] on link "Log Out" at bounding box center [1267, 75] width 137 height 26
